Goal: Transaction & Acquisition: Obtain resource

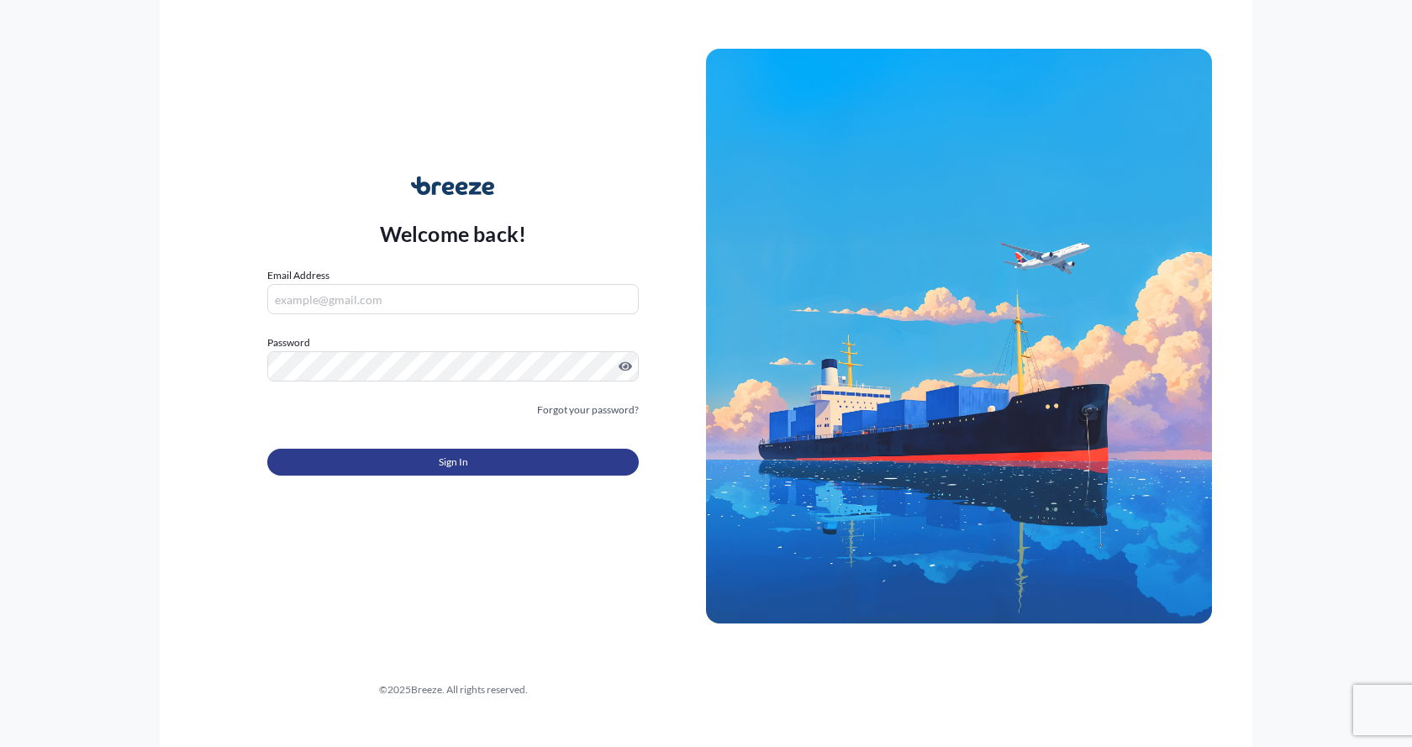
type input "[EMAIL_ADDRESS][DOMAIN_NAME]"
click at [439, 466] on span "Sign In" at bounding box center [453, 462] width 29 height 17
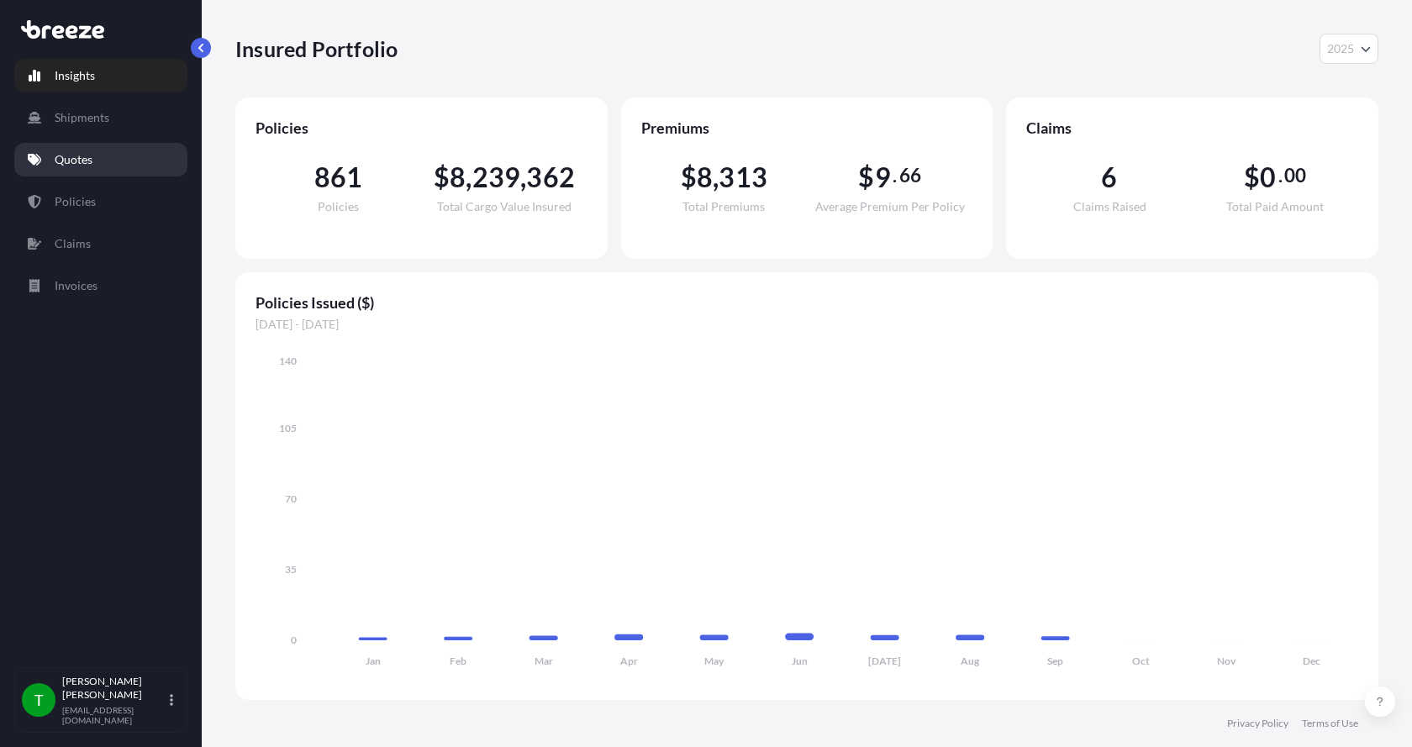
click at [77, 159] on p "Quotes" at bounding box center [74, 159] width 38 height 17
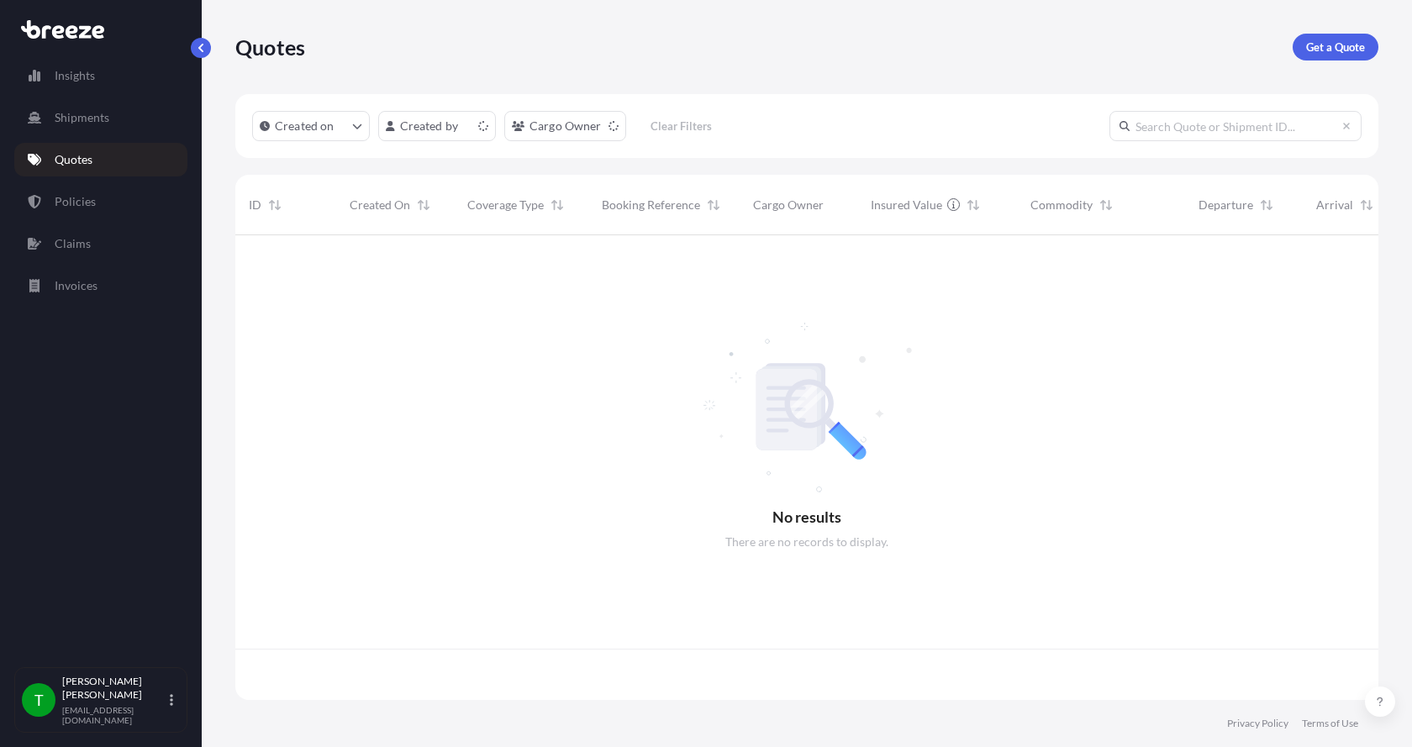
scroll to position [461, 1130]
click at [1329, 50] on p "Get a Quote" at bounding box center [1335, 47] width 59 height 17
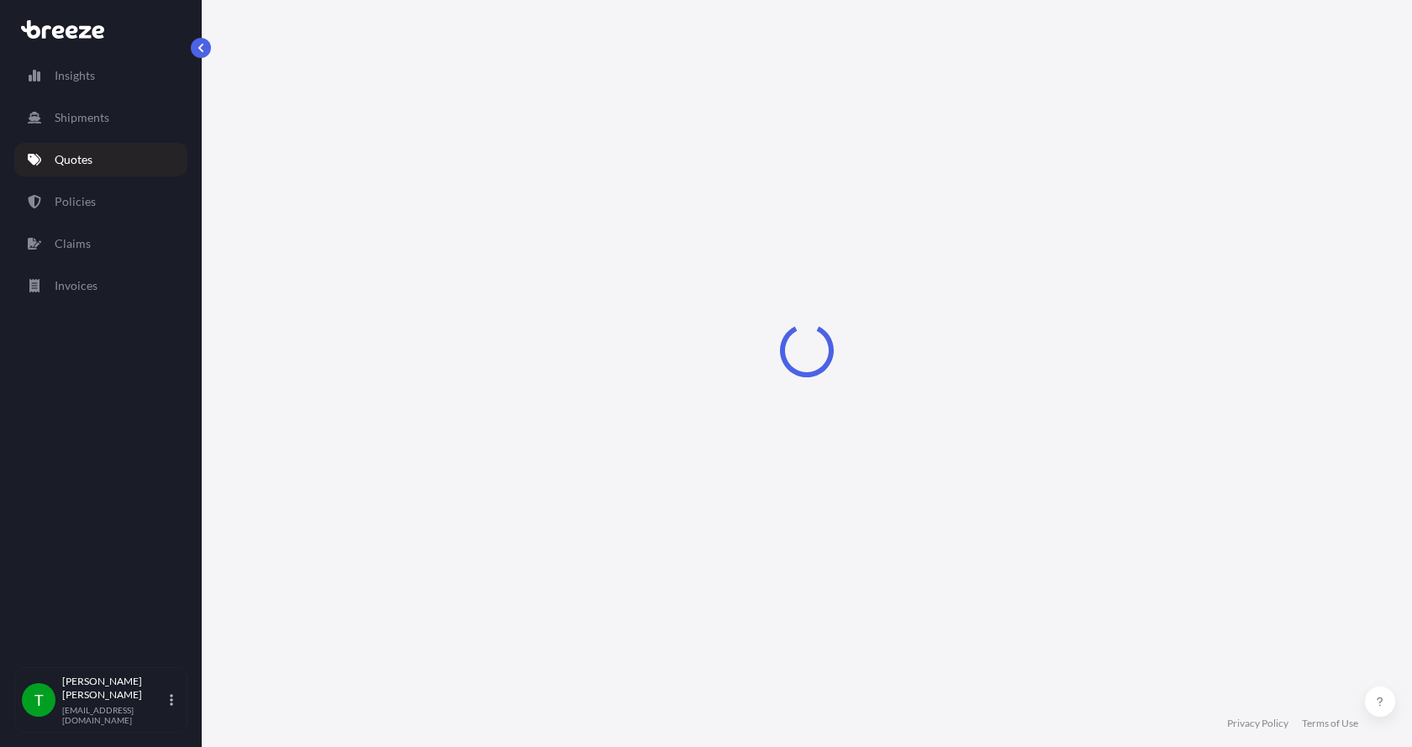
select select "Sea"
select select "1"
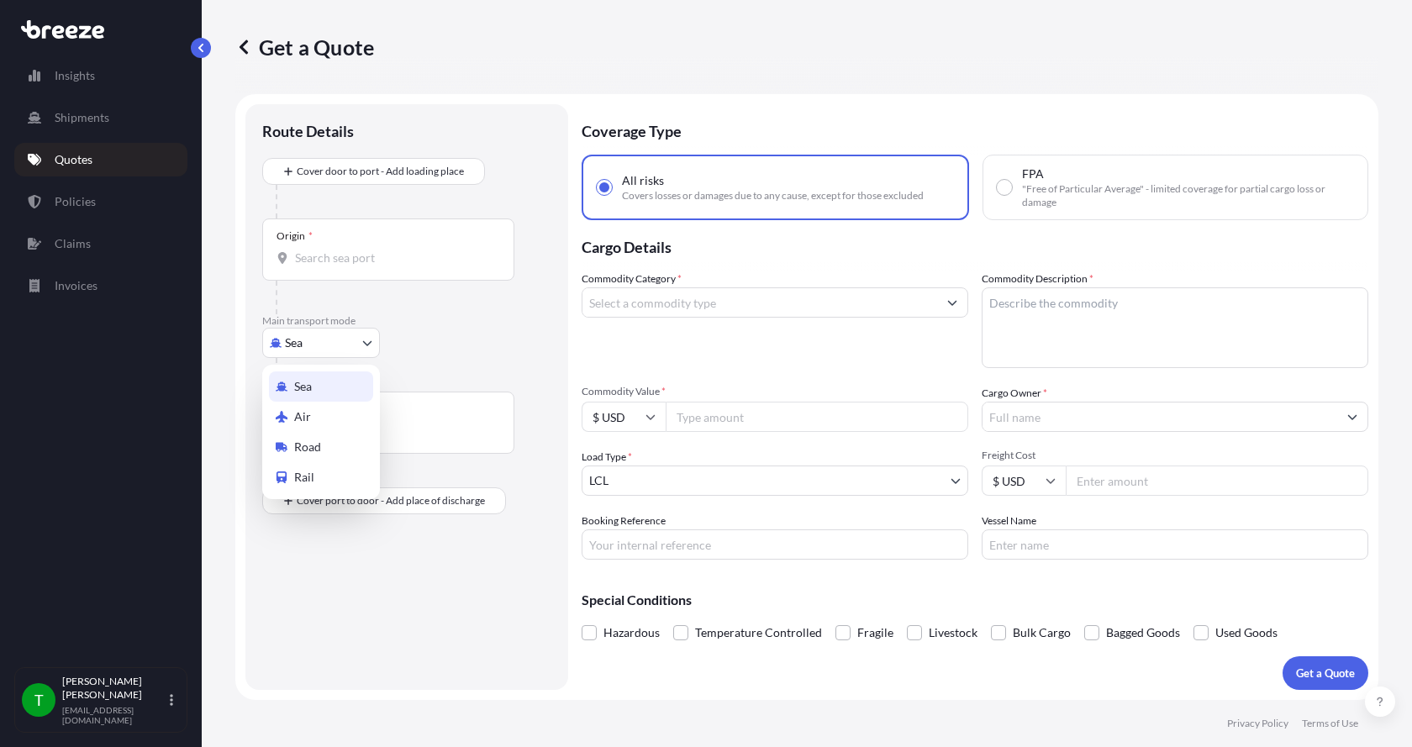
click at [315, 353] on body "Insights Shipments Quotes Policies Claims Invoices T [PERSON_NAME] [EMAIL_ADDRE…" at bounding box center [706, 373] width 1412 height 747
click at [308, 445] on span "Road" at bounding box center [307, 447] width 27 height 17
select select "Road"
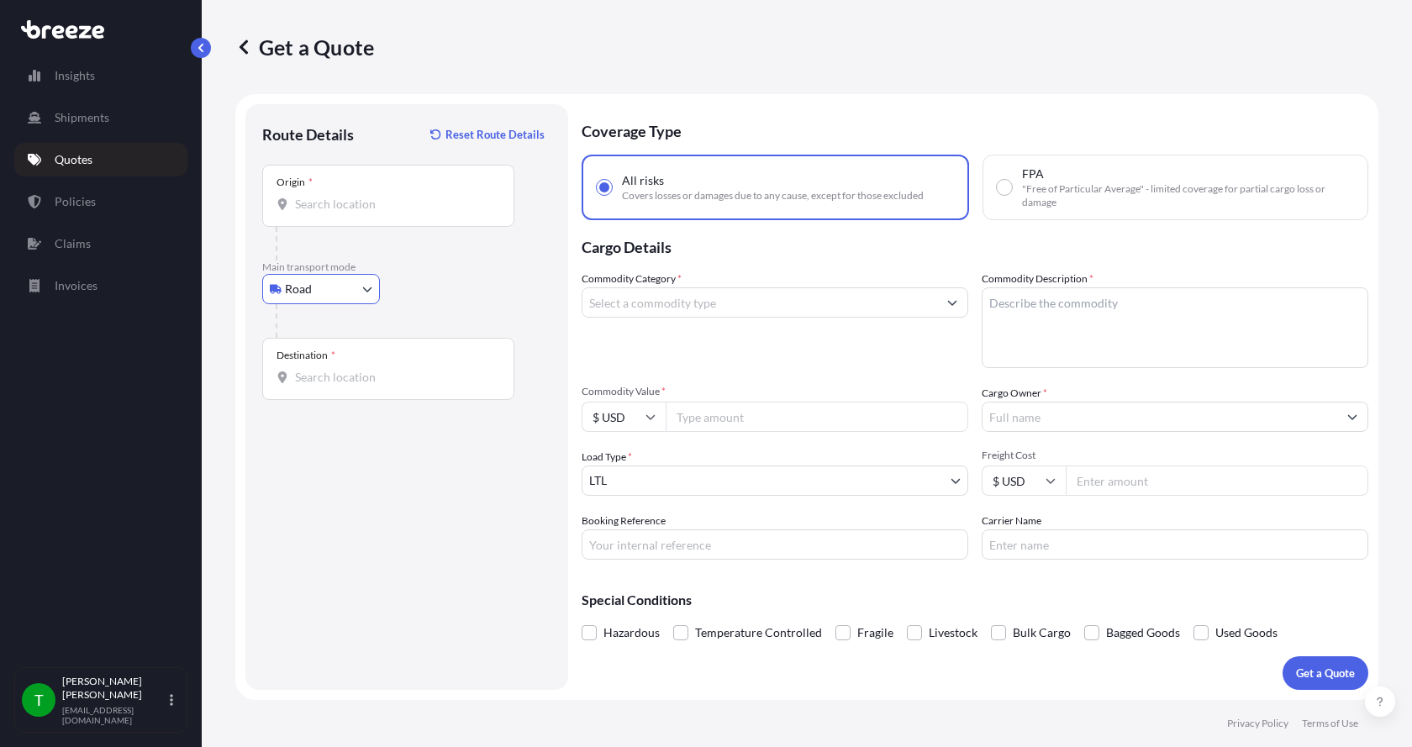
click at [299, 201] on input "Origin *" at bounding box center [394, 204] width 198 height 17
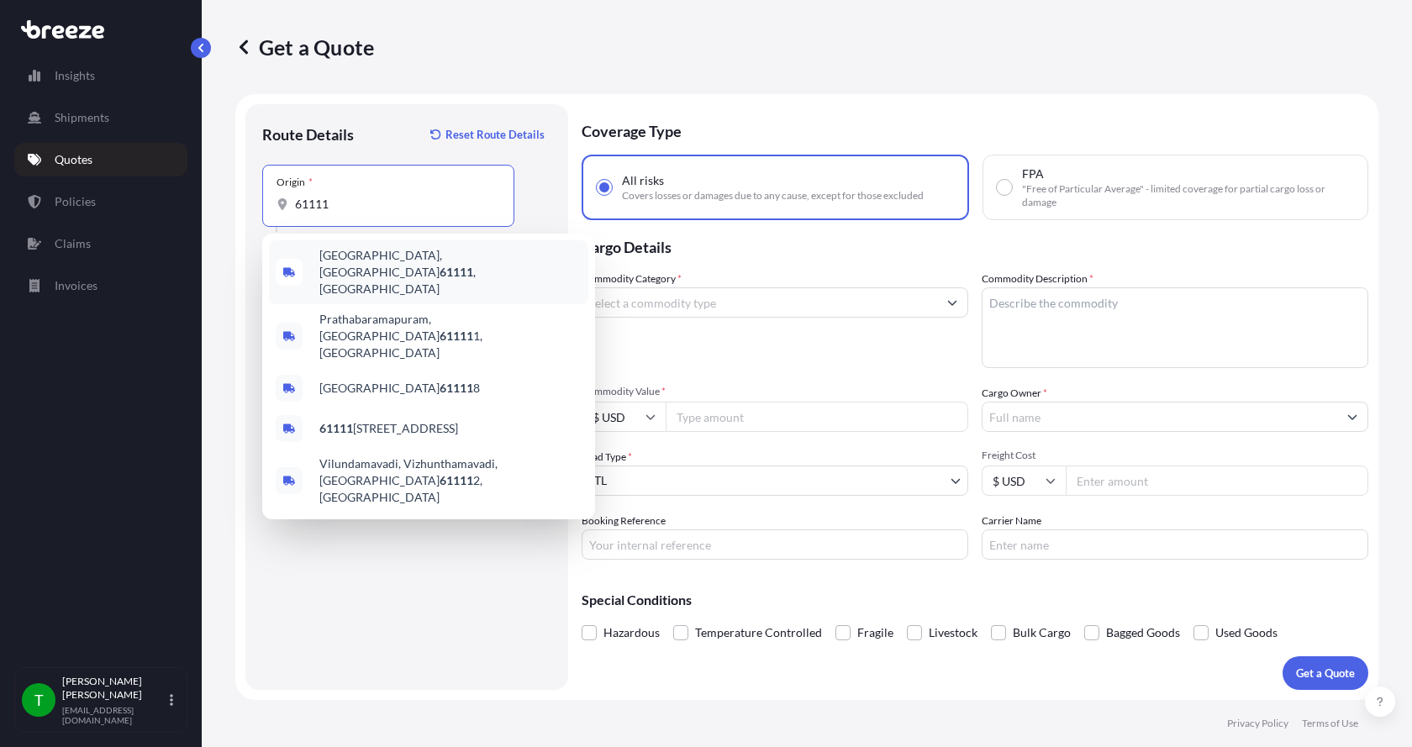
click at [340, 255] on span "[GEOGRAPHIC_DATA] , [GEOGRAPHIC_DATA]" at bounding box center [450, 272] width 262 height 50
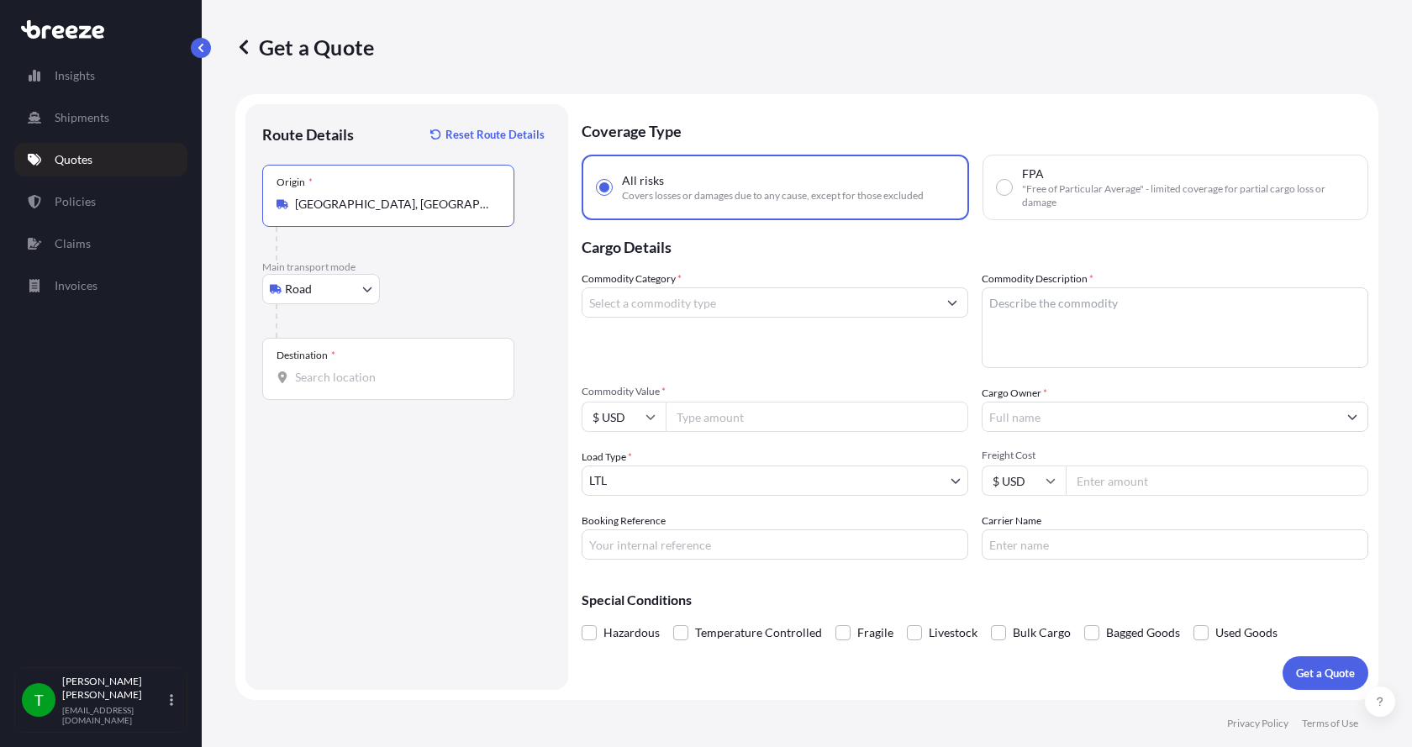
type input "[GEOGRAPHIC_DATA], [GEOGRAPHIC_DATA]"
click at [302, 380] on input "Destination *" at bounding box center [394, 377] width 198 height 17
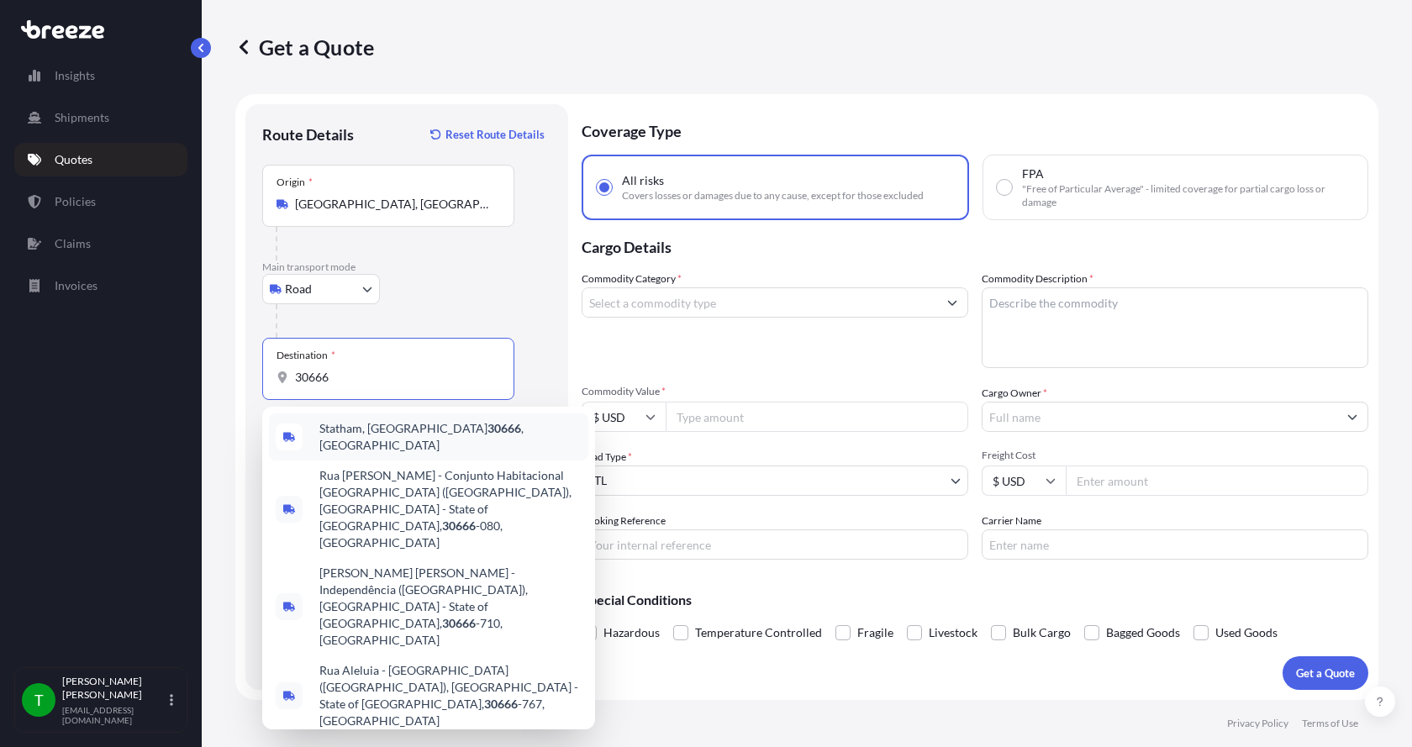
click at [333, 434] on span "[GEOGRAPHIC_DATA] , [GEOGRAPHIC_DATA]" at bounding box center [450, 437] width 262 height 34
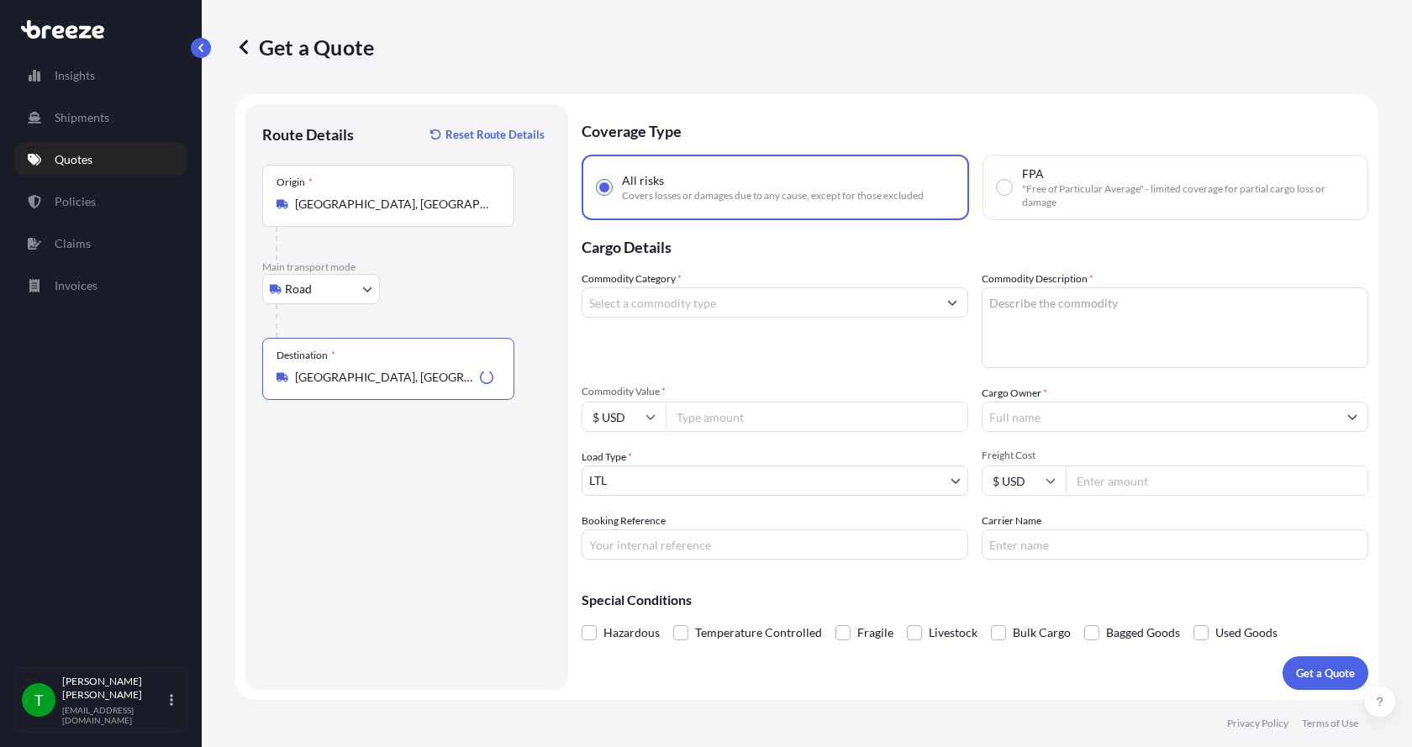
type input "[GEOGRAPHIC_DATA], [GEOGRAPHIC_DATA]"
click at [683, 301] on input "Commodity Category *" at bounding box center [759, 302] width 355 height 30
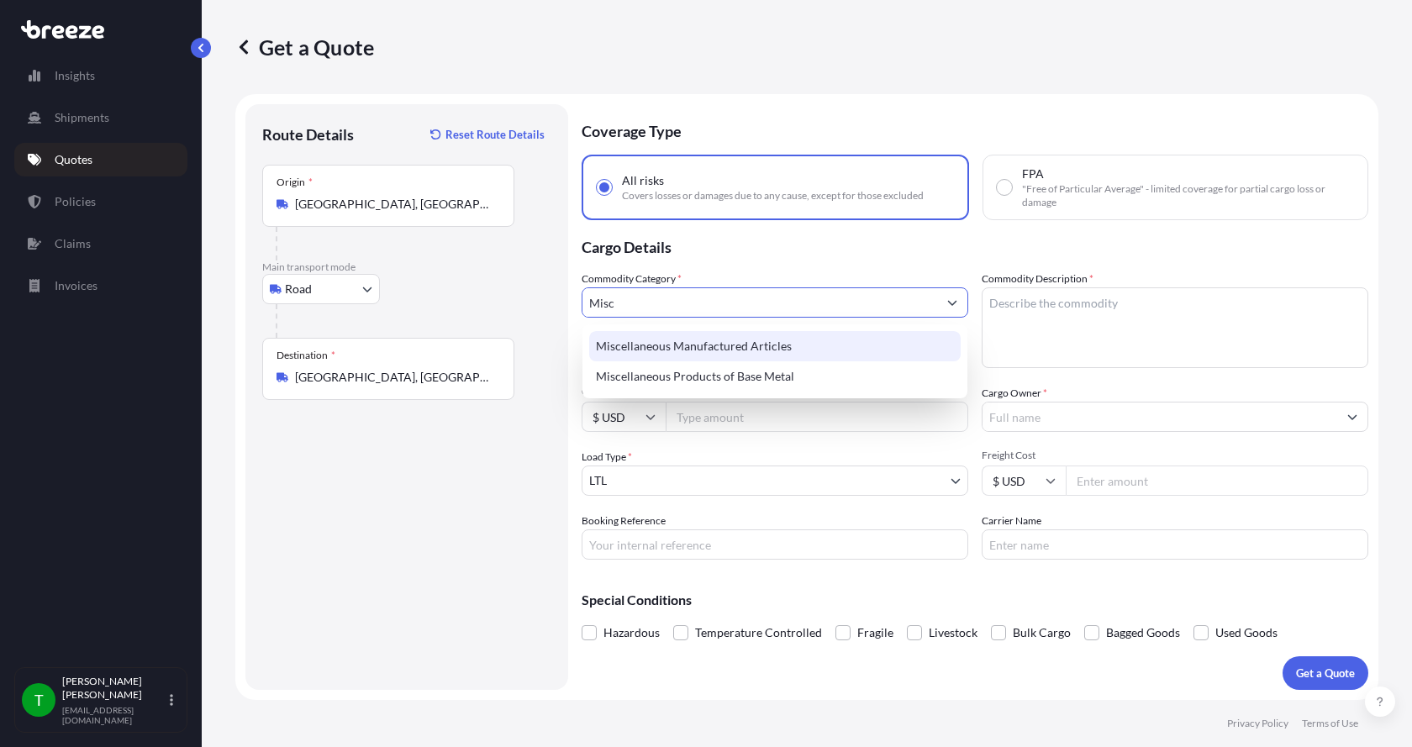
click at [678, 340] on div "Miscellaneous Manufactured Articles" at bounding box center [774, 346] width 371 height 30
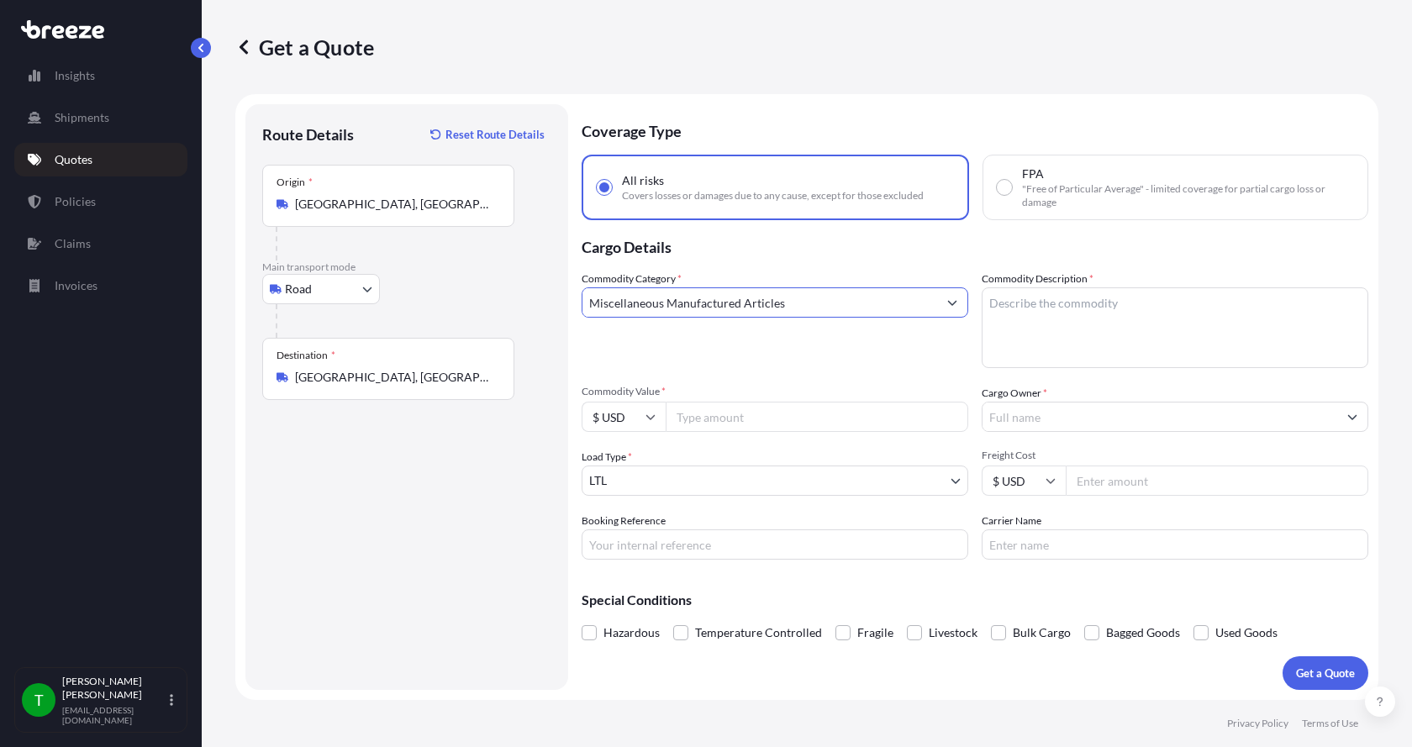
type input "Miscellaneous Manufactured Articles"
click at [1071, 317] on textarea "Commodity Description *" at bounding box center [1174, 327] width 387 height 81
type textarea "Parts Disk Filter Expansion"
click at [785, 400] on div "Commodity Value * $ USD" at bounding box center [774, 408] width 387 height 47
click at [777, 413] on input "Commodity Value *" at bounding box center [817, 417] width 303 height 30
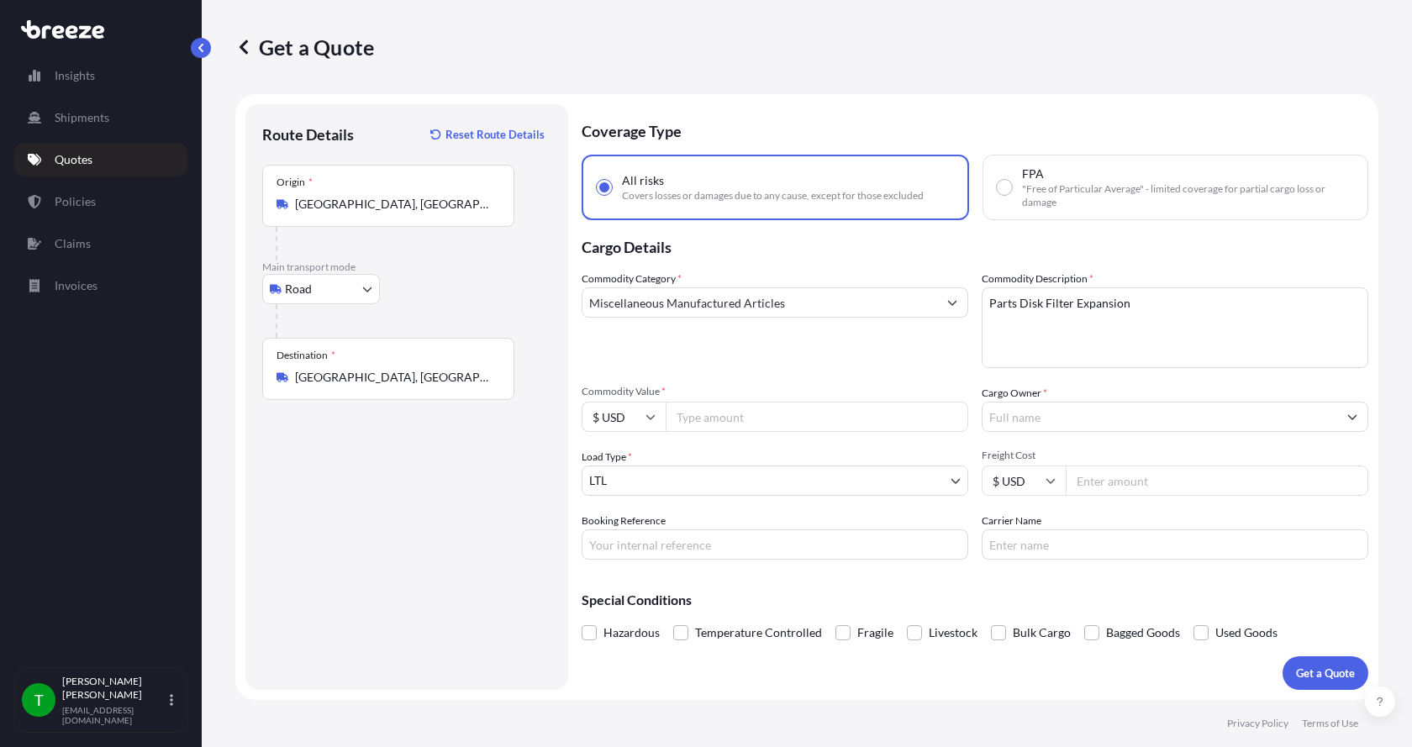
click at [708, 417] on input "Commodity Value *" at bounding box center [817, 417] width 303 height 30
type input "2500.00"
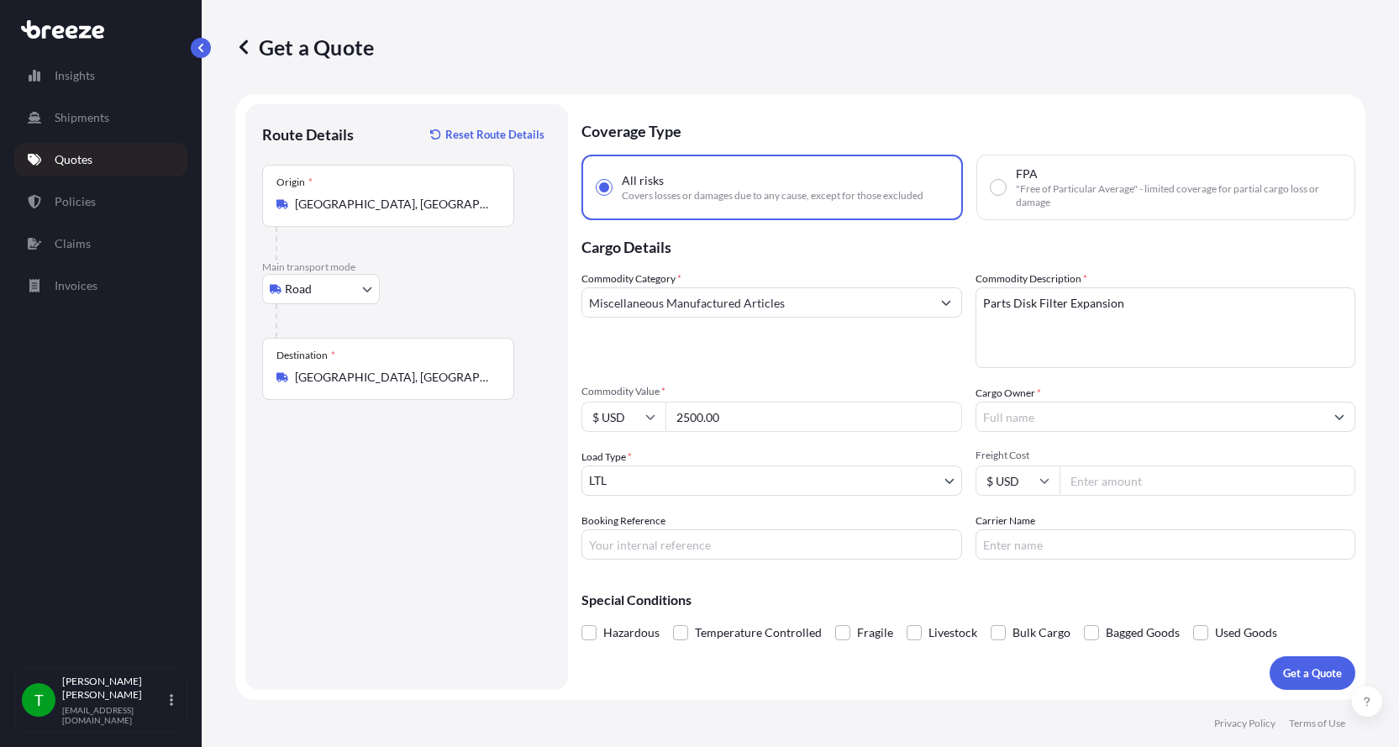
click at [1152, 422] on input "Cargo Owner *" at bounding box center [1150, 417] width 349 height 30
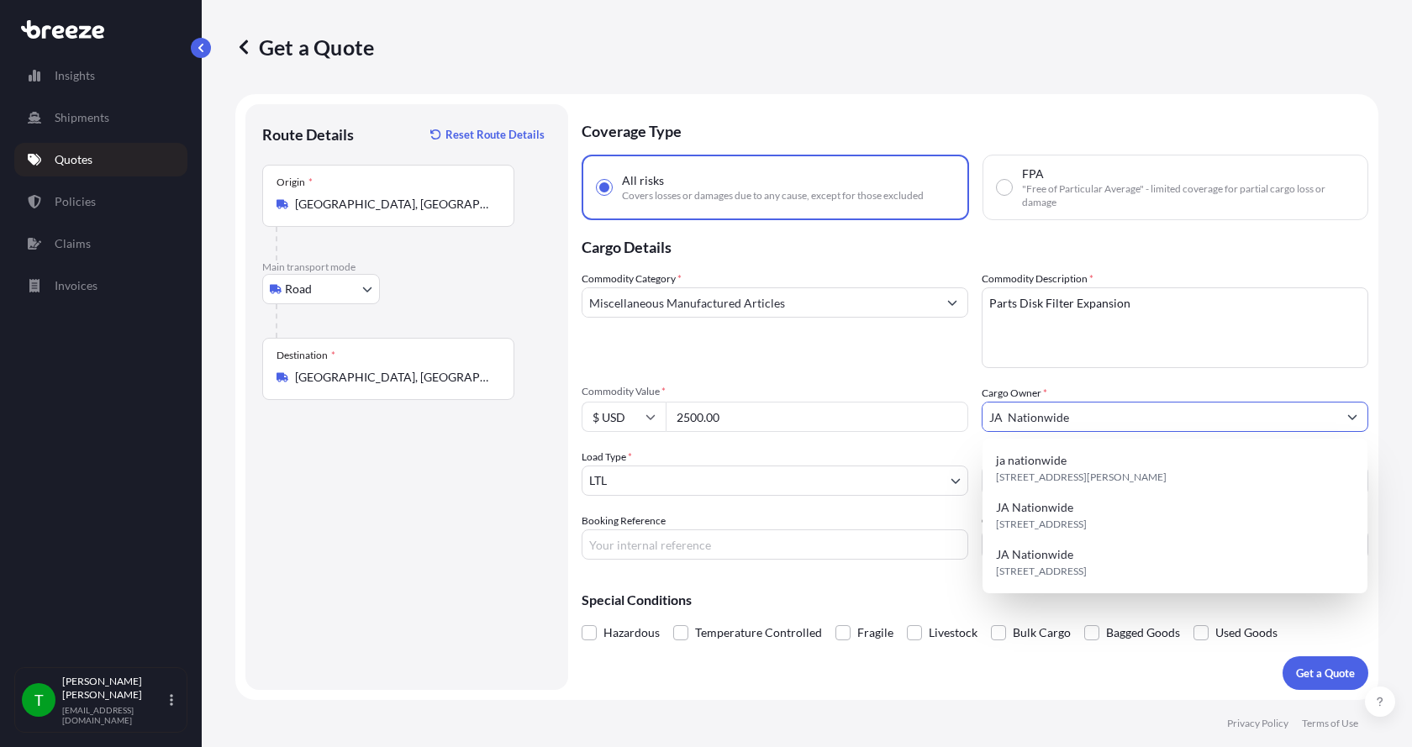
type input "JA Nationwide"
click at [686, 551] on input "Booking Reference" at bounding box center [774, 544] width 387 height 30
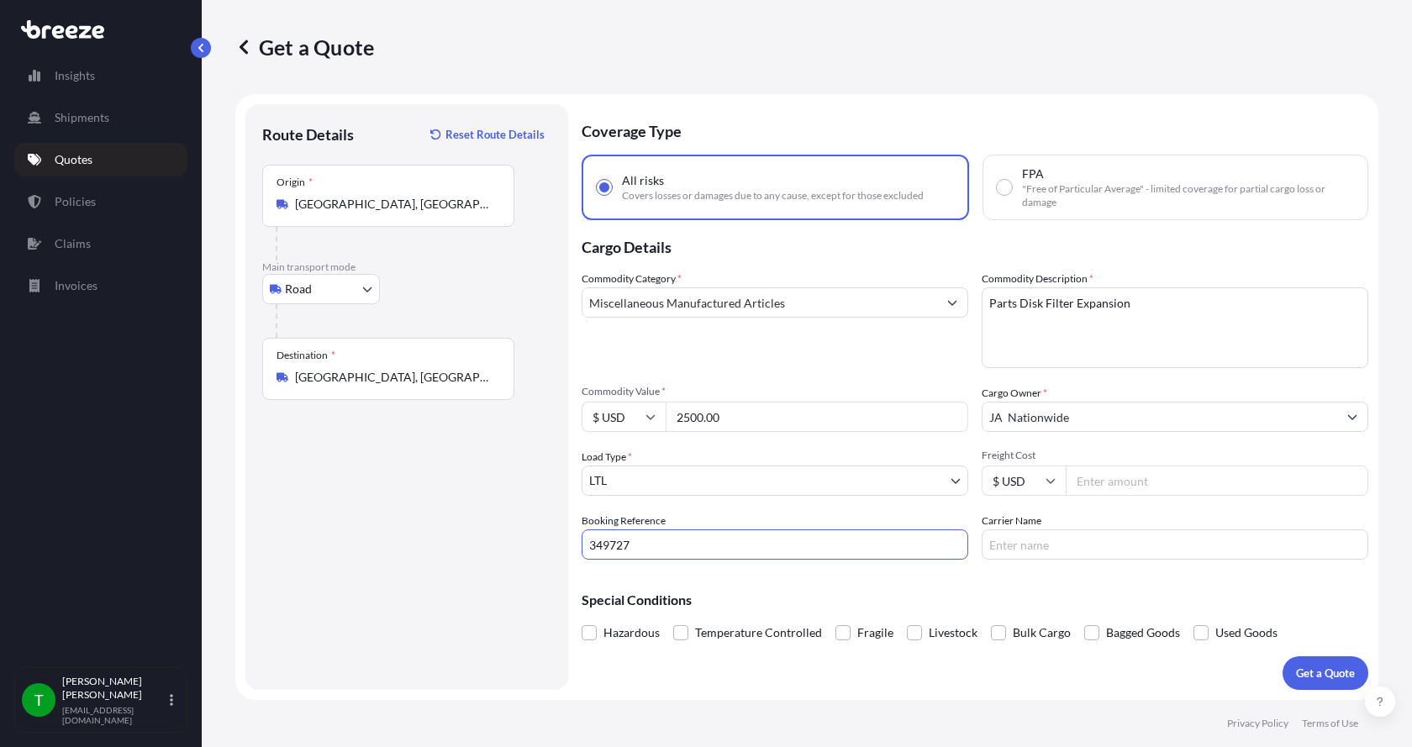
type input "349727"
click at [1140, 483] on input "Freight Cost" at bounding box center [1216, 481] width 303 height 30
type input "295.00"
click at [1080, 532] on input "Carrier Name" at bounding box center [1174, 544] width 387 height 30
click at [1067, 548] on input "Carrier Name" at bounding box center [1174, 544] width 387 height 30
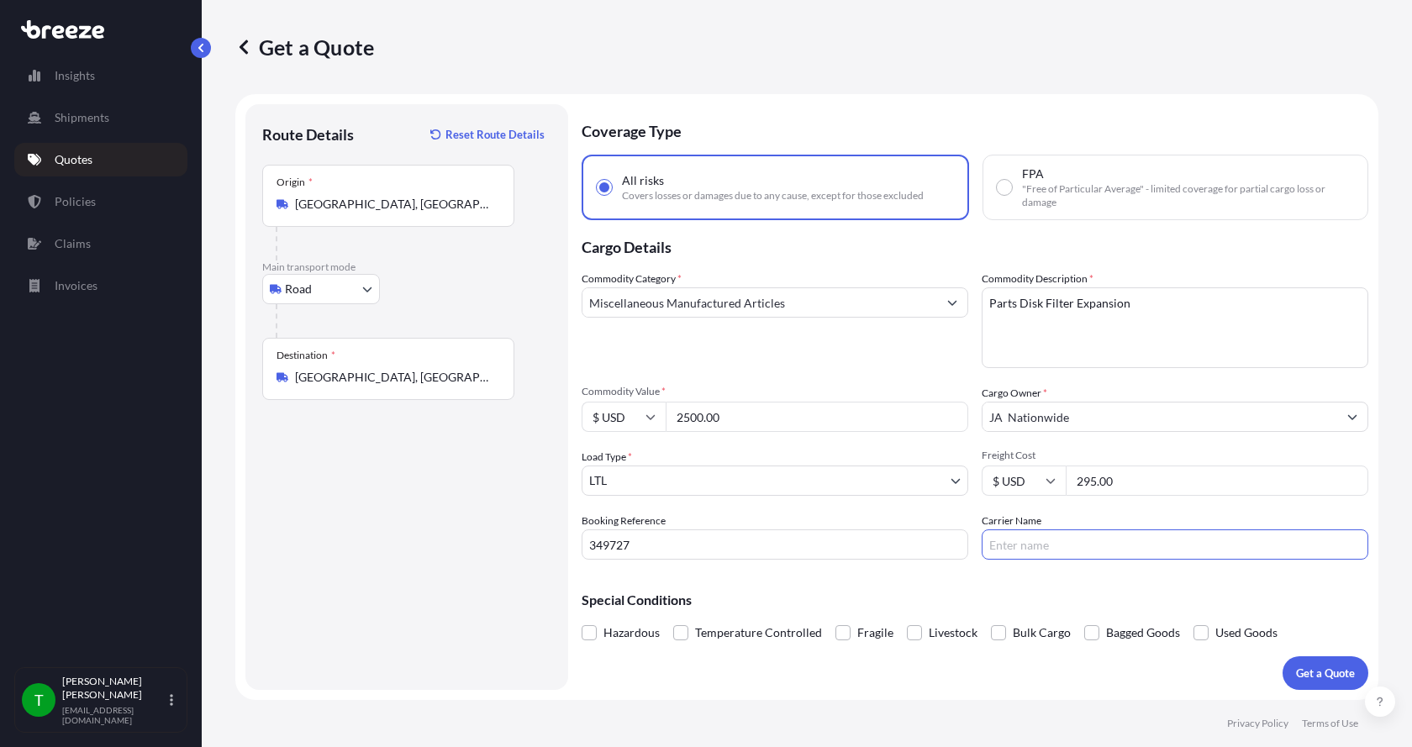
type input "[PERSON_NAME] XPO"
click at [1320, 665] on p "Get a Quote" at bounding box center [1325, 673] width 59 height 17
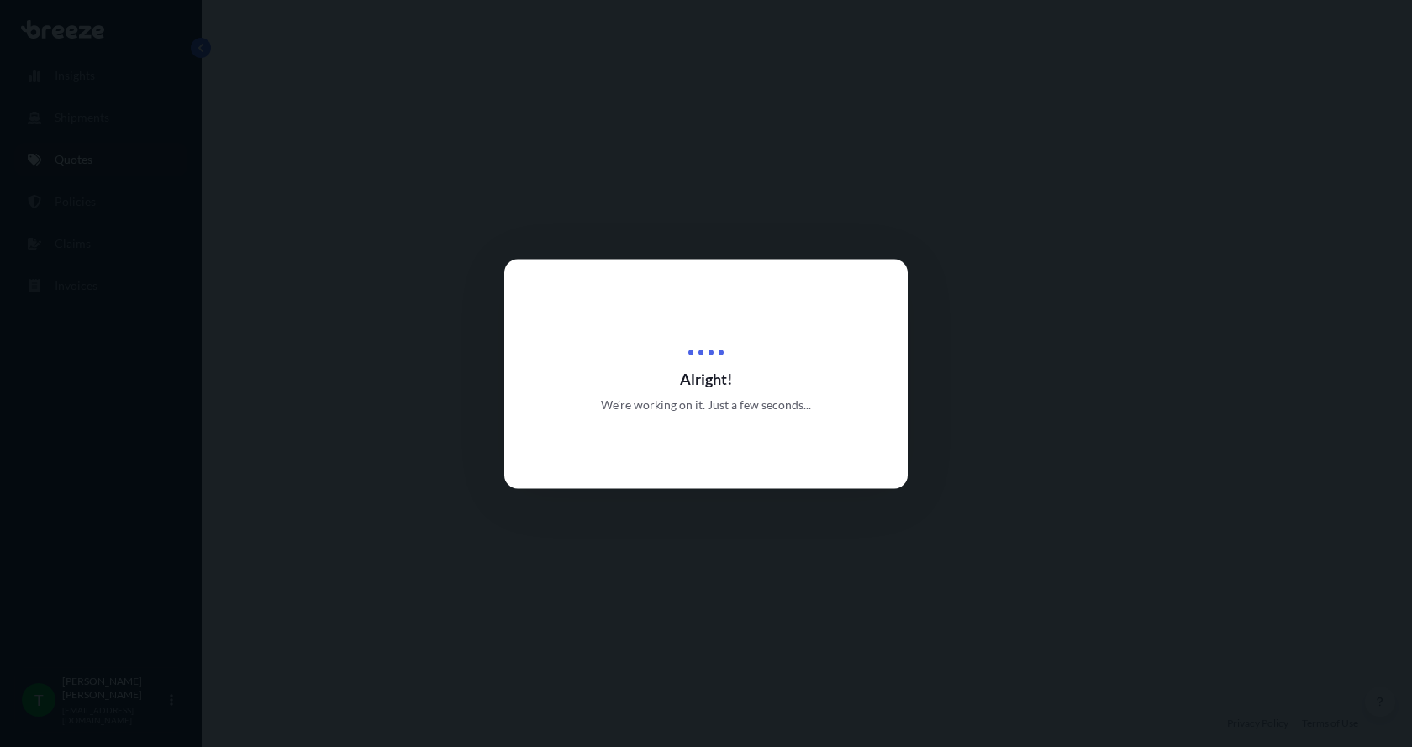
select select "Road"
select select "1"
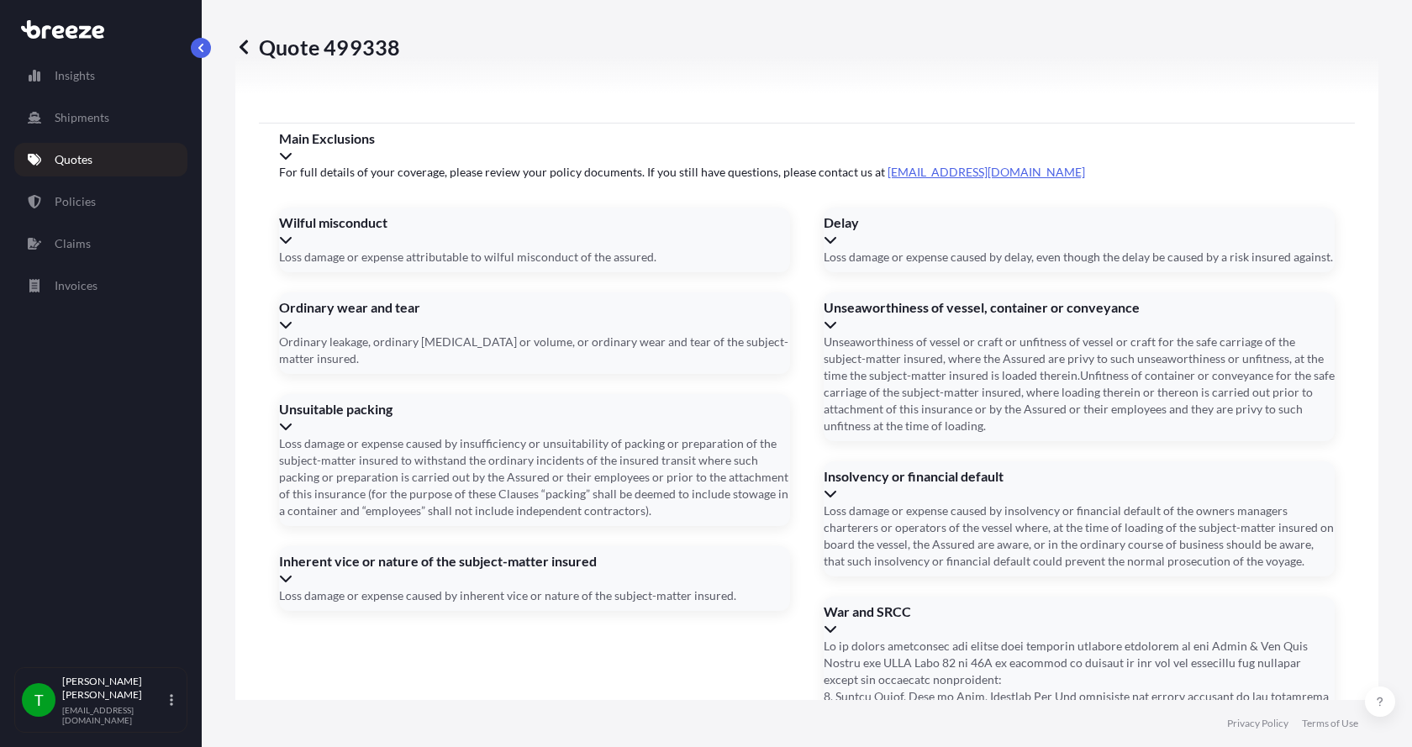
scroll to position [2211, 0]
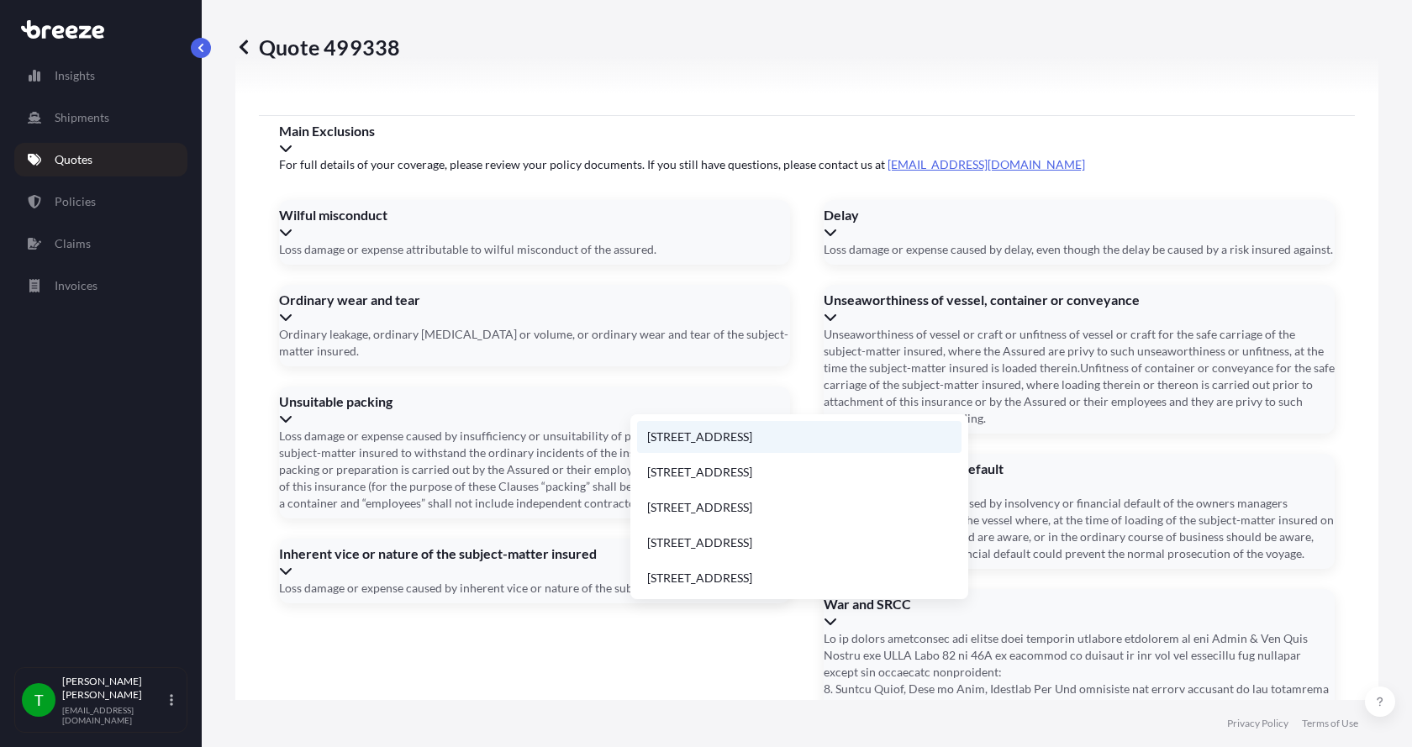
click at [702, 434] on li "[STREET_ADDRESS]" at bounding box center [799, 437] width 324 height 32
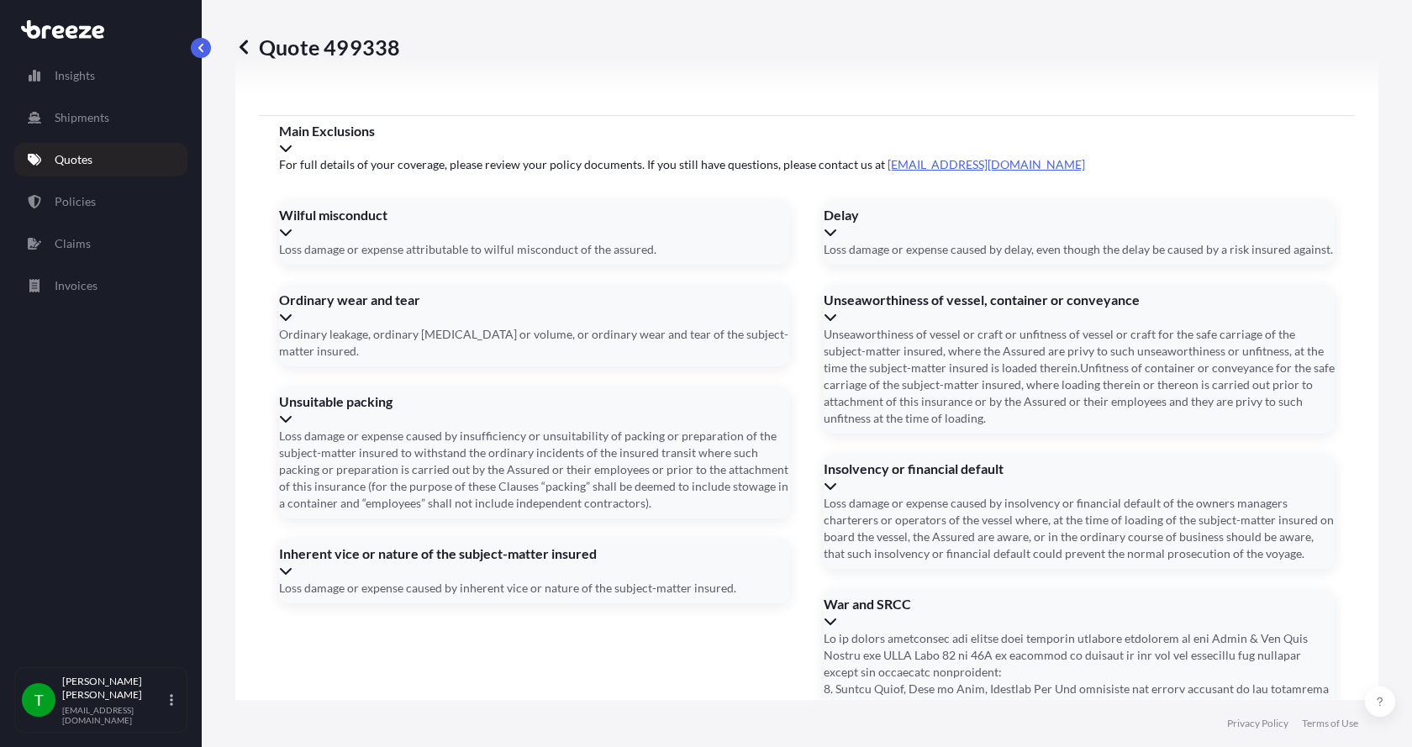
type input "[STREET_ADDRESS]"
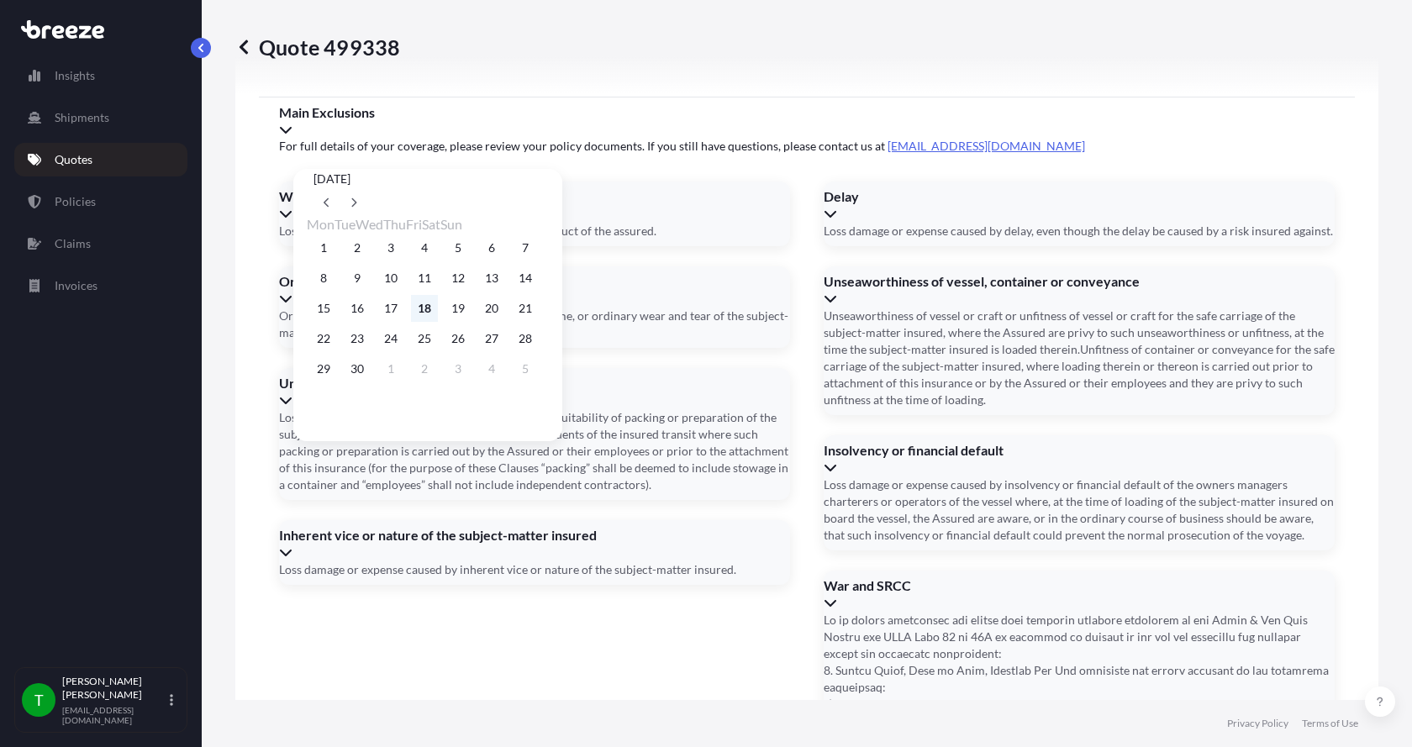
click at [438, 309] on button "18" at bounding box center [424, 308] width 27 height 27
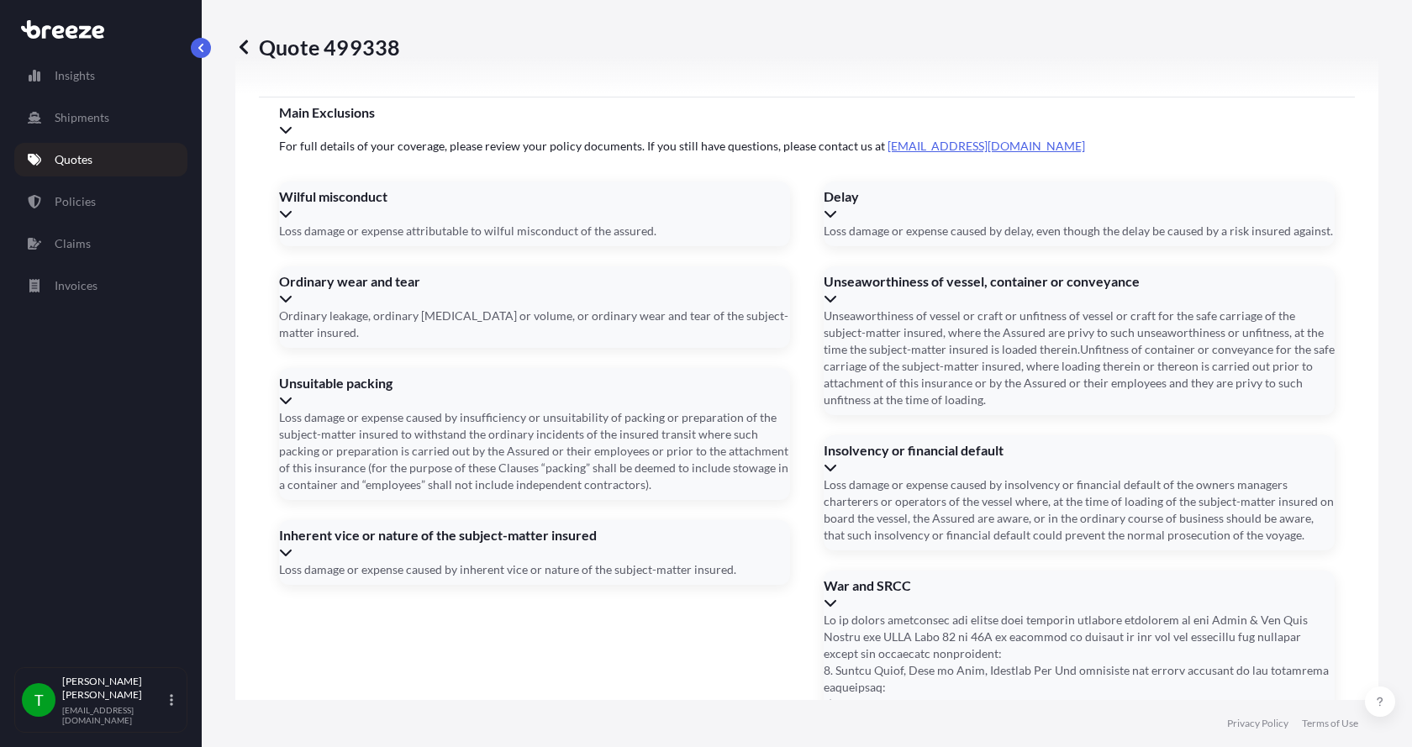
type input "[DATE]"
click at [439, 309] on div "1 2 3 4 5 6 7 8 9 10 11 12 13 14 15 16 17 18 19 20 21 22 23 24 25 26 27 28 29 3…" at bounding box center [428, 307] width 182 height 85
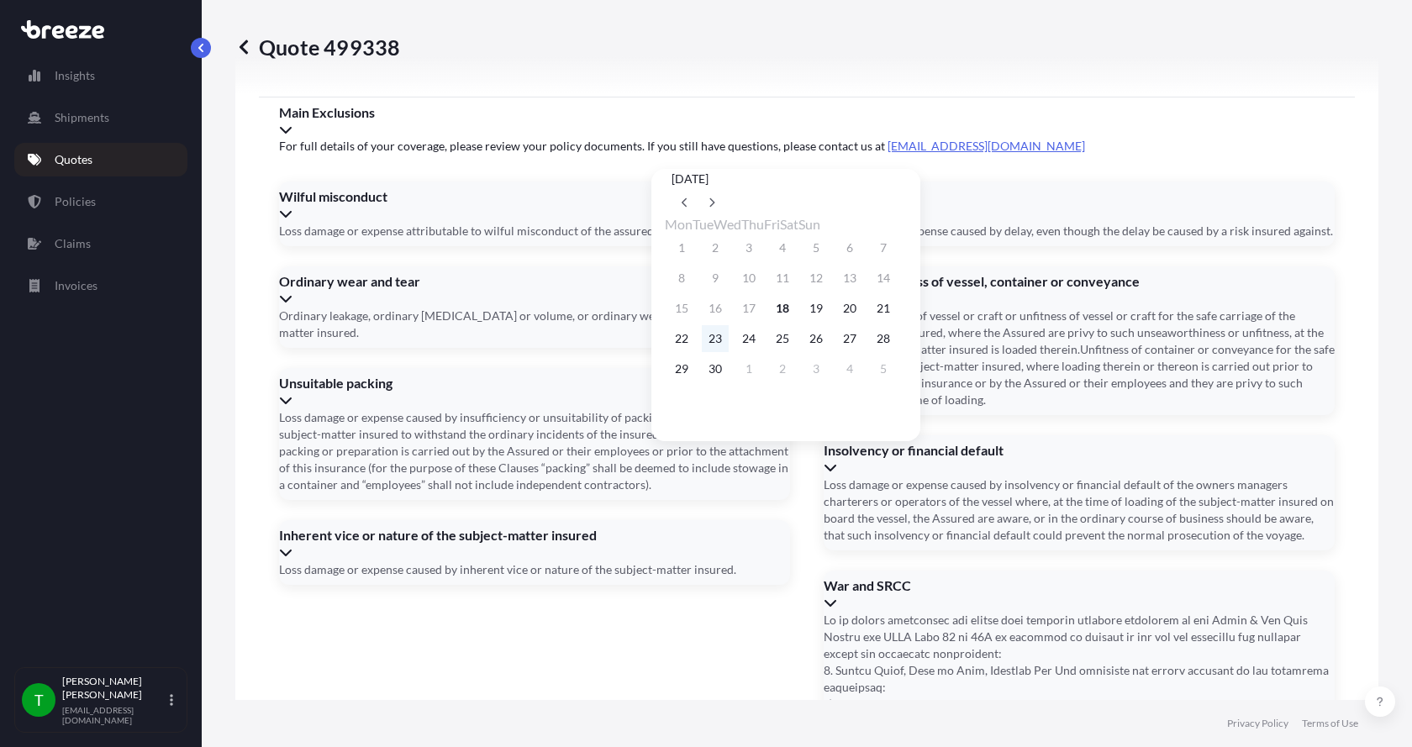
click at [726, 349] on button "23" at bounding box center [715, 338] width 27 height 27
type input "[DATE]"
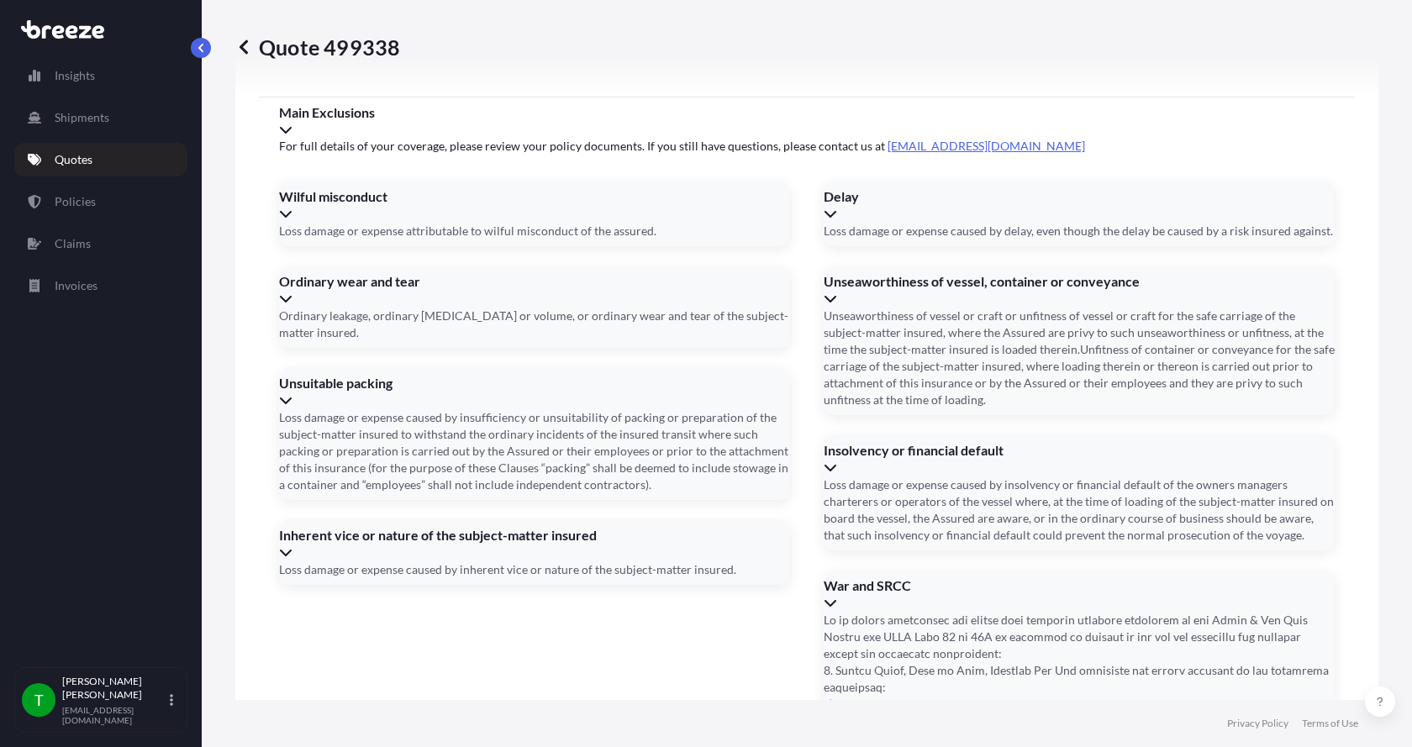
click at [726, 332] on button "23" at bounding box center [733, 324] width 20 height 15
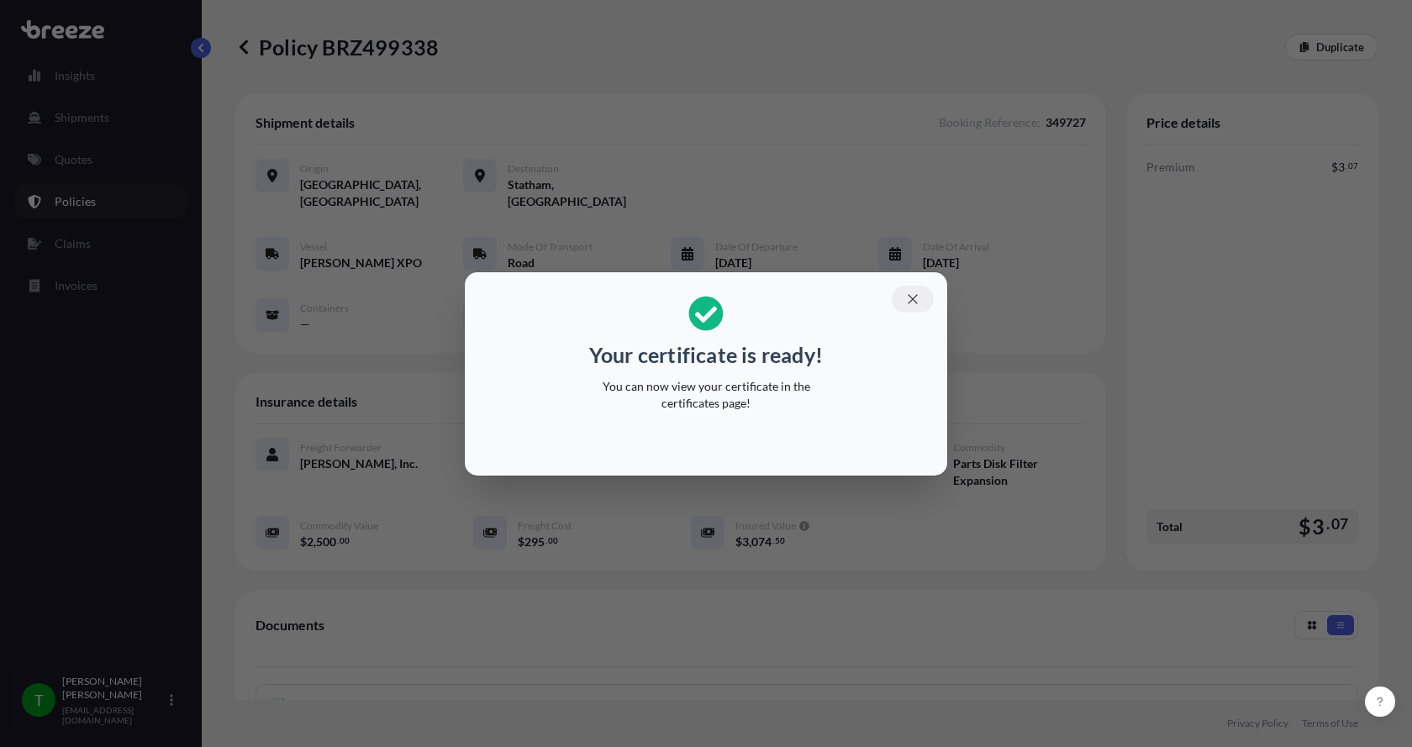
click at [916, 297] on icon "button" at bounding box center [912, 299] width 15 height 15
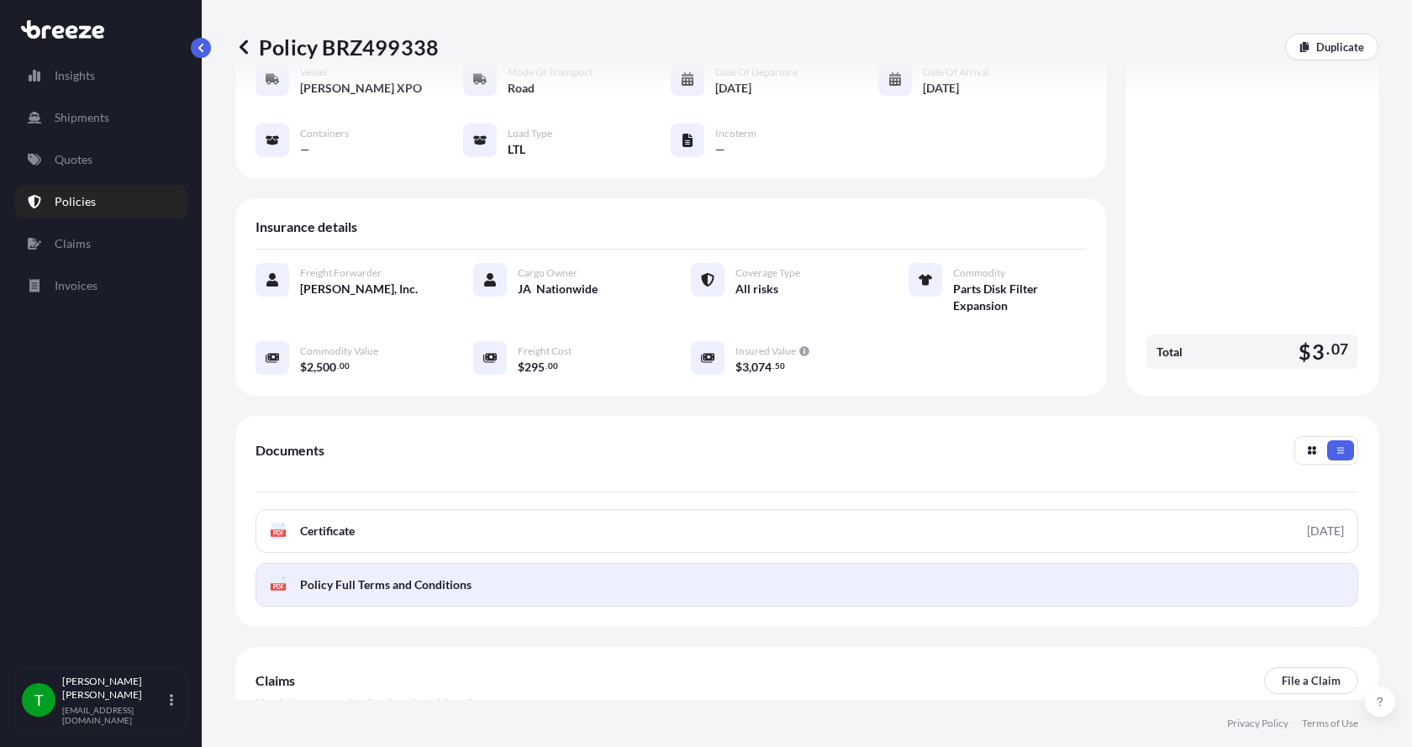
scroll to position [252, 0]
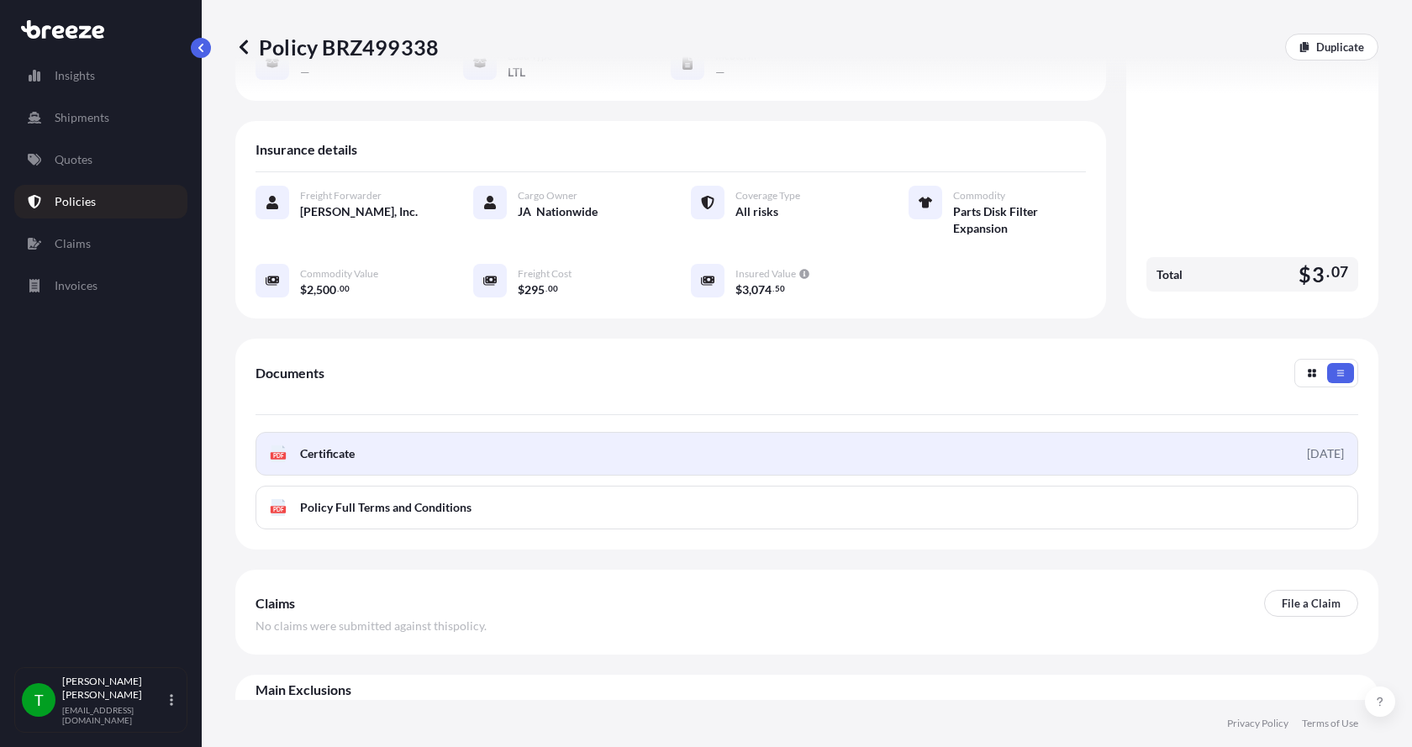
click at [339, 445] on span "Certificate" at bounding box center [327, 453] width 55 height 17
